Goal: Navigation & Orientation: Find specific page/section

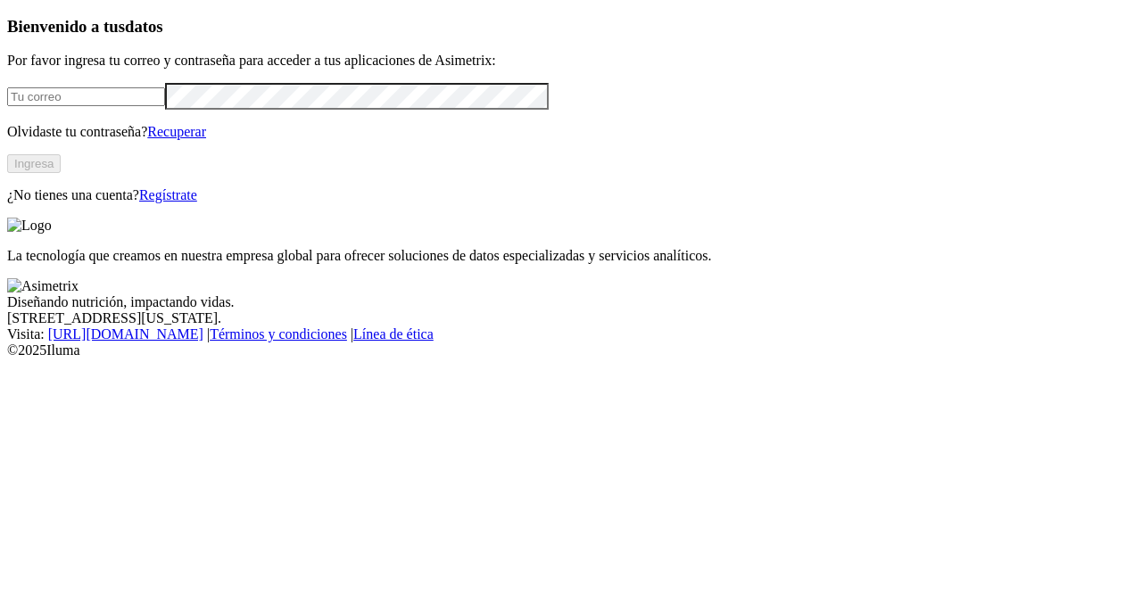
type input "[PERSON_NAME][EMAIL_ADDRESS][DOMAIN_NAME]"
click at [61, 173] on button "Ingresa" at bounding box center [34, 163] width 54 height 19
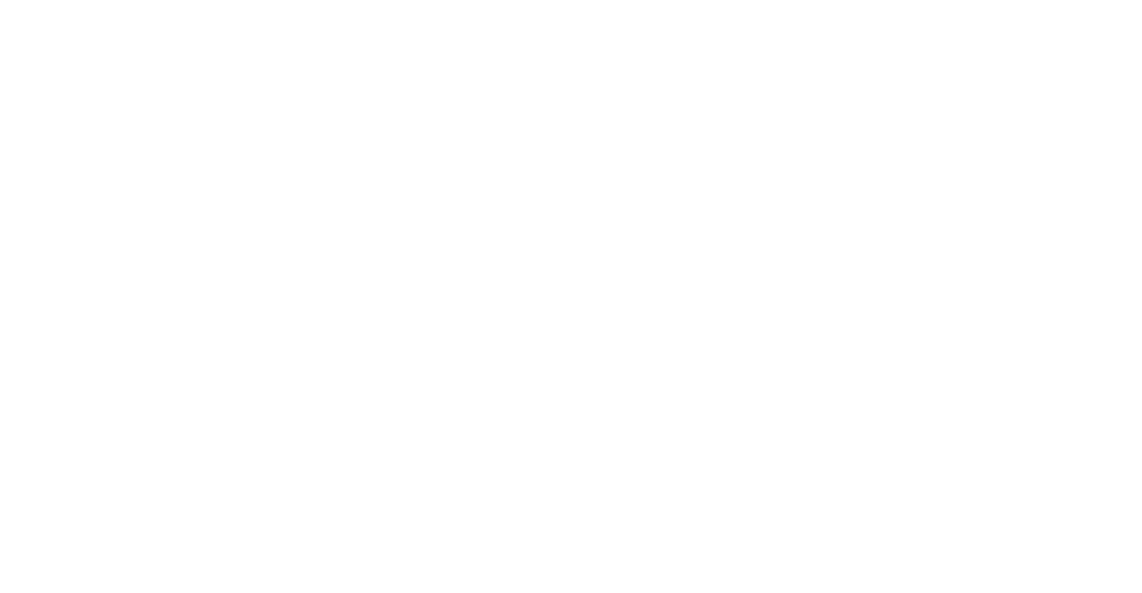
drag, startPoint x: 952, startPoint y: 174, endPoint x: 992, endPoint y: 123, distance: 64.8
drag, startPoint x: 793, startPoint y: 170, endPoint x: 856, endPoint y: 181, distance: 63.5
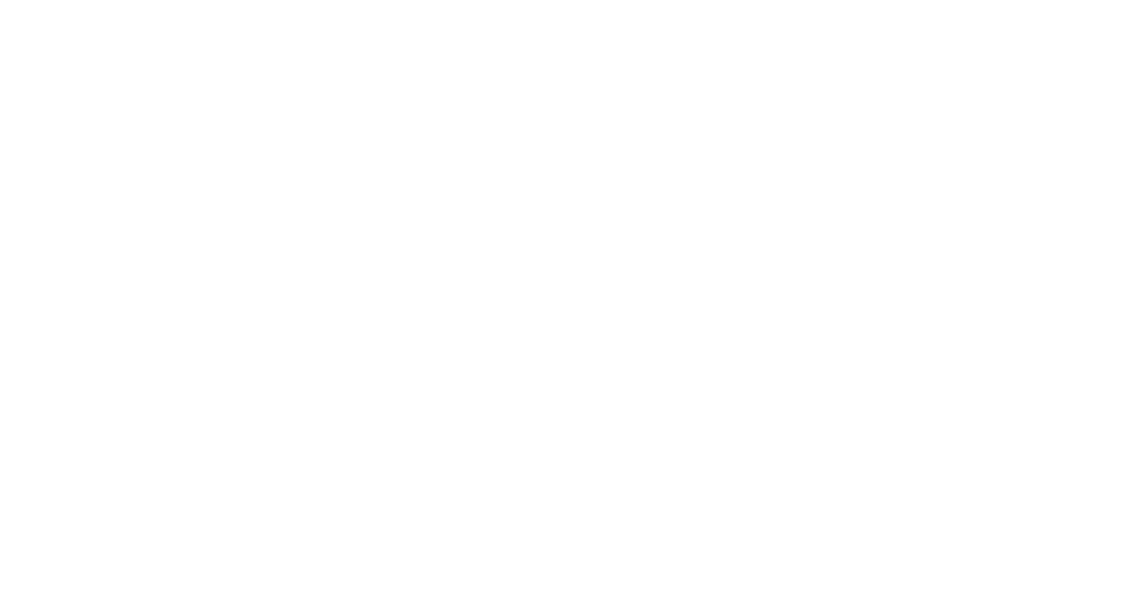
drag, startPoint x: 955, startPoint y: 103, endPoint x: 1051, endPoint y: 234, distance: 162.0
